Goal: Transaction & Acquisition: Subscribe to service/newsletter

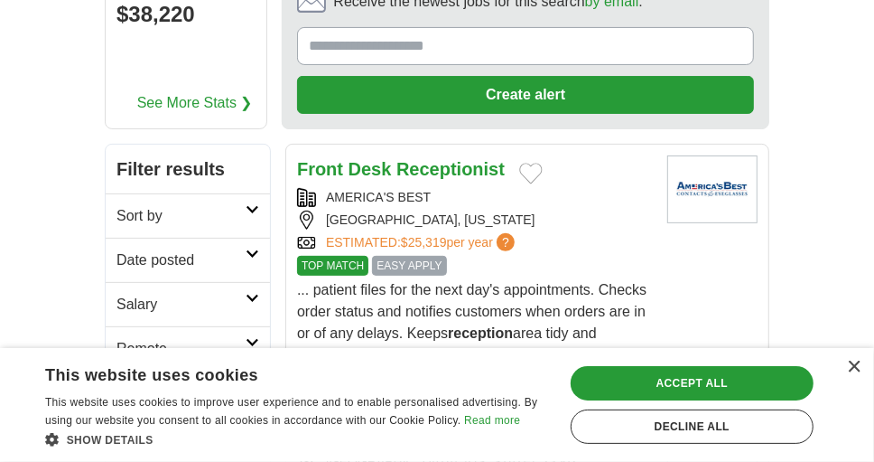
scroll to position [231, 0]
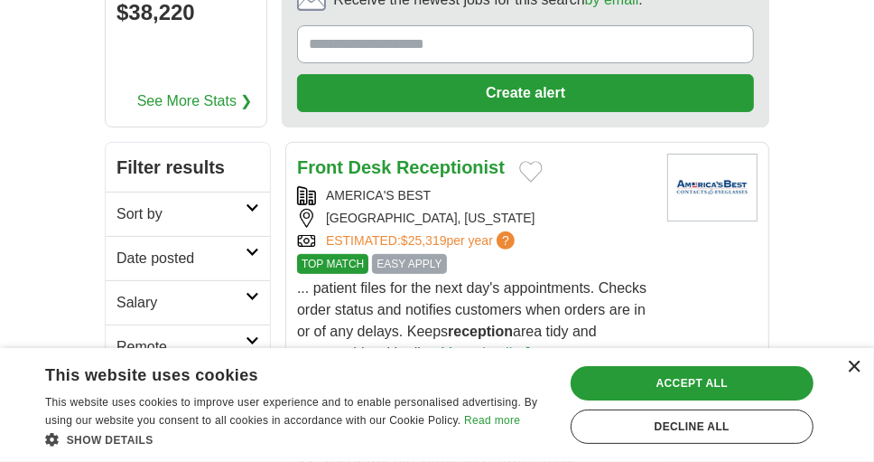
click at [852, 367] on div "×" at bounding box center [854, 367] width 14 height 14
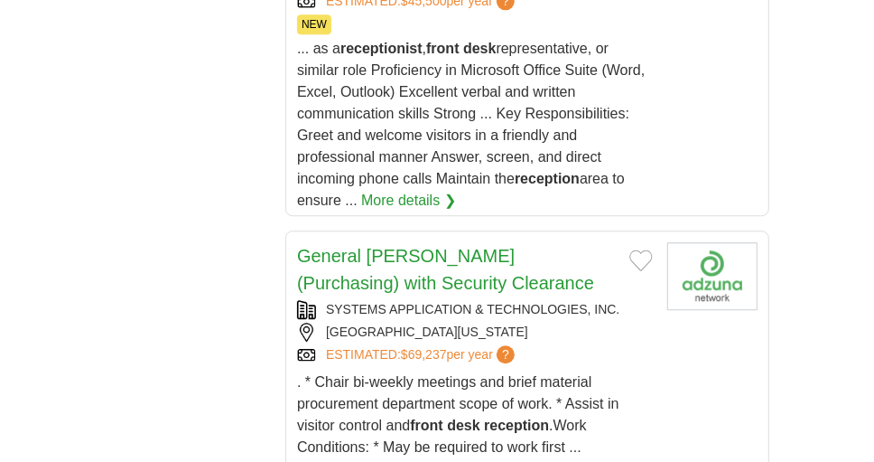
scroll to position [2287, 0]
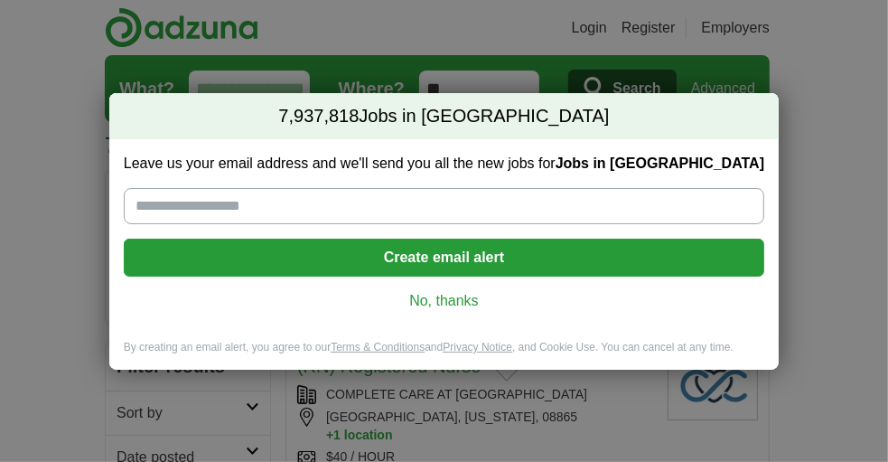
click at [398, 209] on input "Leave us your email address and we'll send you all the new jobs for Jobs in US" at bounding box center [444, 206] width 640 height 36
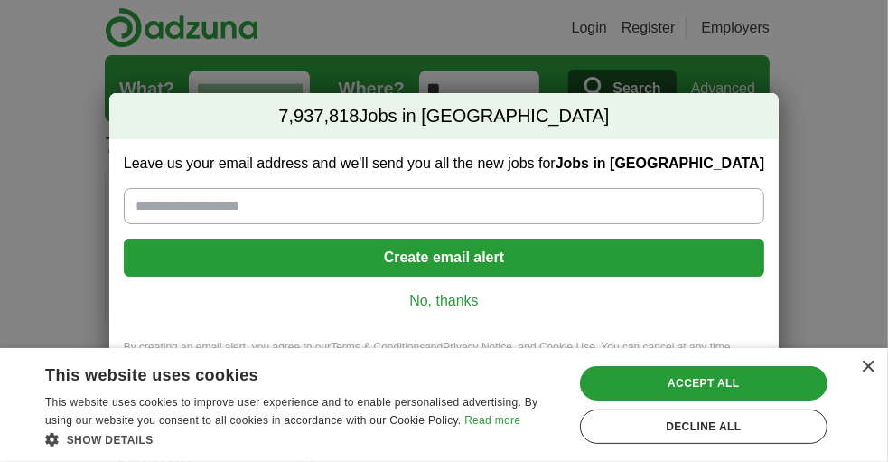
type input "**********"
click at [484, 263] on button "Create email alert" at bounding box center [444, 257] width 640 height 38
click at [861, 363] on div "×" at bounding box center [868, 367] width 14 height 14
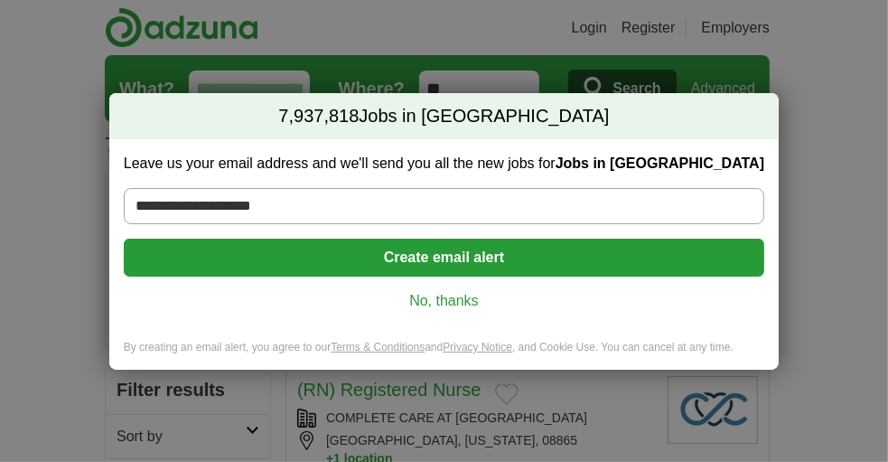
click at [483, 261] on button "Create email alert" at bounding box center [444, 257] width 640 height 38
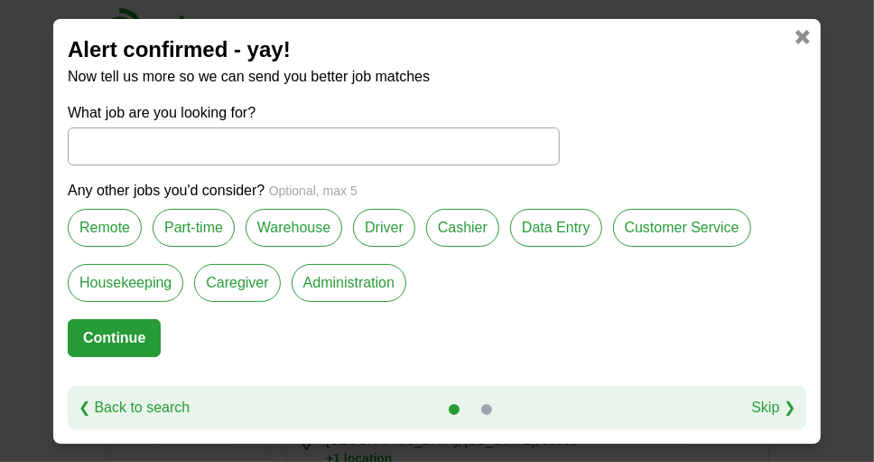
click at [803, 44] on link at bounding box center [803, 37] width 14 height 14
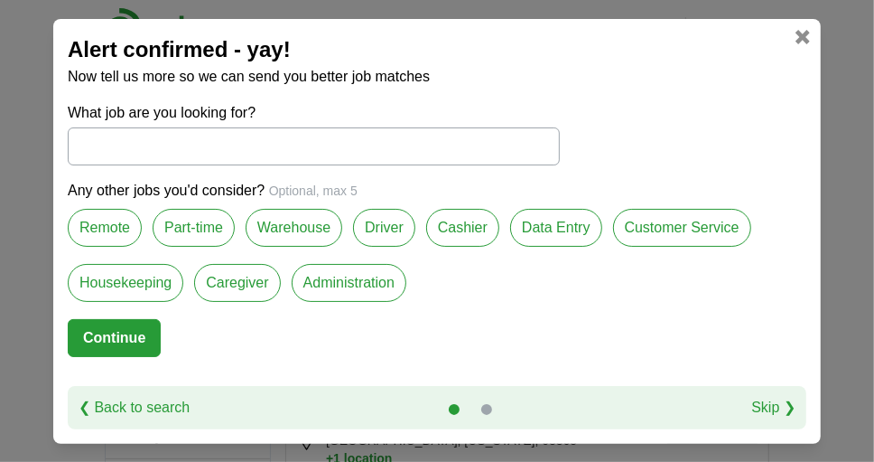
click at [104, 229] on label "Remote" at bounding box center [105, 228] width 74 height 38
click at [183, 238] on label "Part-time" at bounding box center [194, 228] width 82 height 38
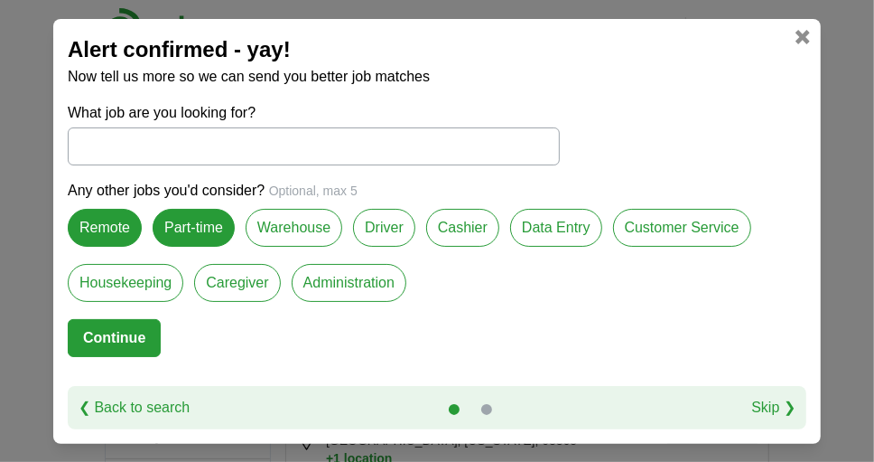
click at [523, 227] on label "Data Entry" at bounding box center [556, 228] width 92 height 38
click at [120, 345] on button "Continue" at bounding box center [114, 338] width 93 height 38
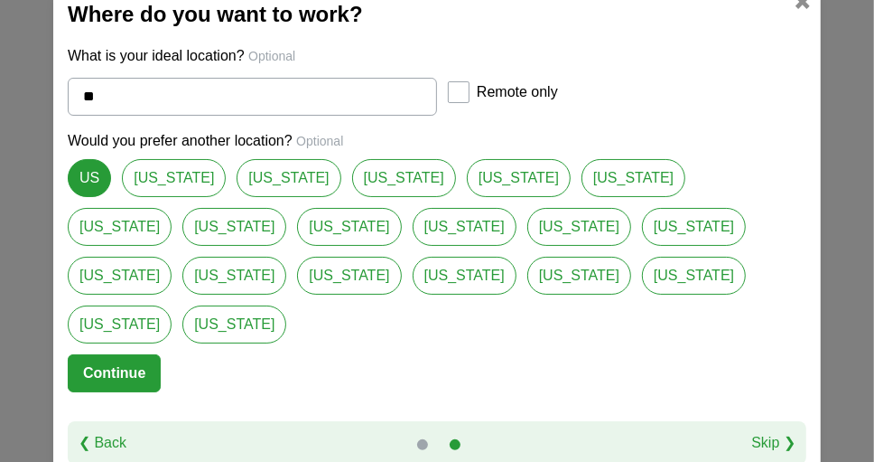
click at [803, 9] on link at bounding box center [803, 2] width 14 height 14
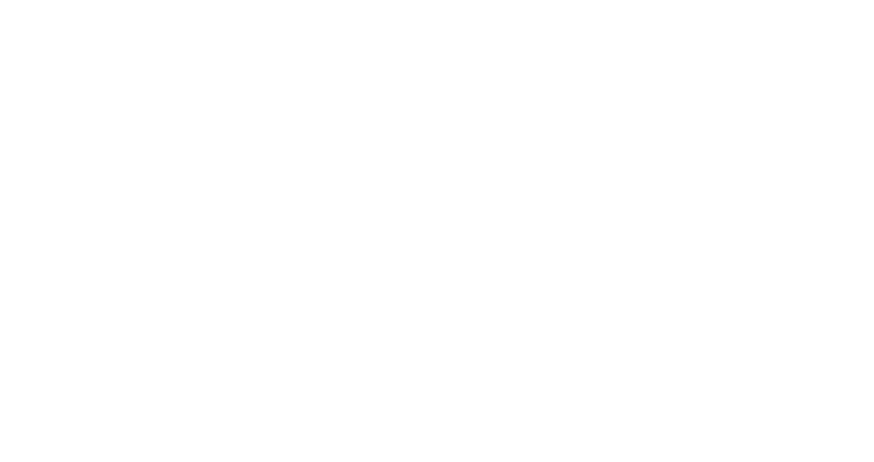
scroll to position [4259, 0]
